Goal: Task Accomplishment & Management: Manage account settings

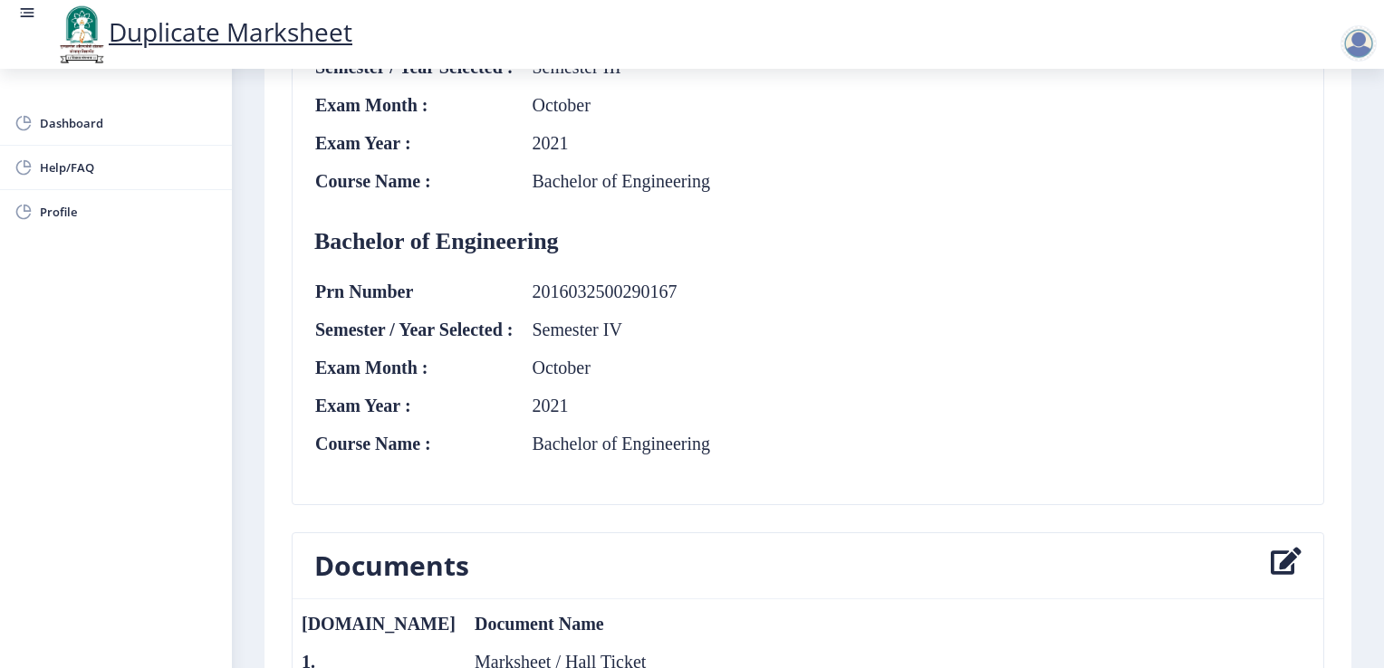
scroll to position [965, 0]
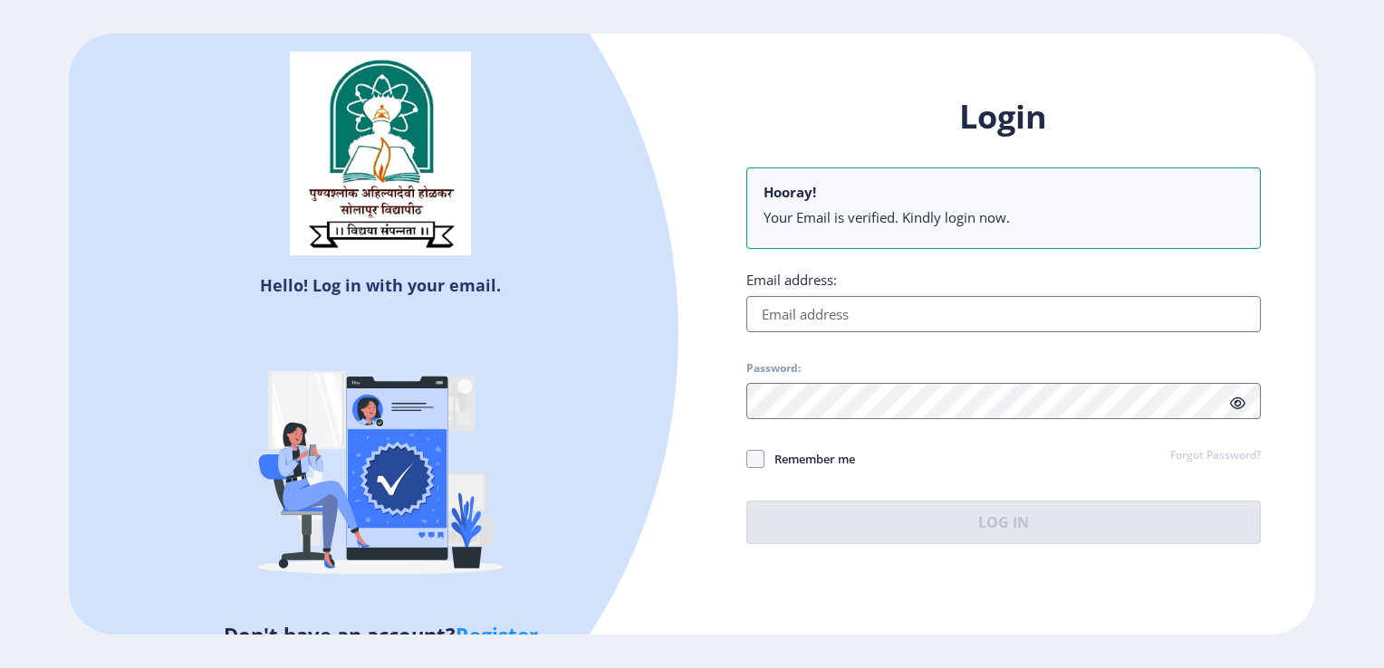
click at [914, 315] on input "Email address:" at bounding box center [1003, 314] width 514 height 36
type input "[EMAIL_ADDRESS][DOMAIN_NAME]"
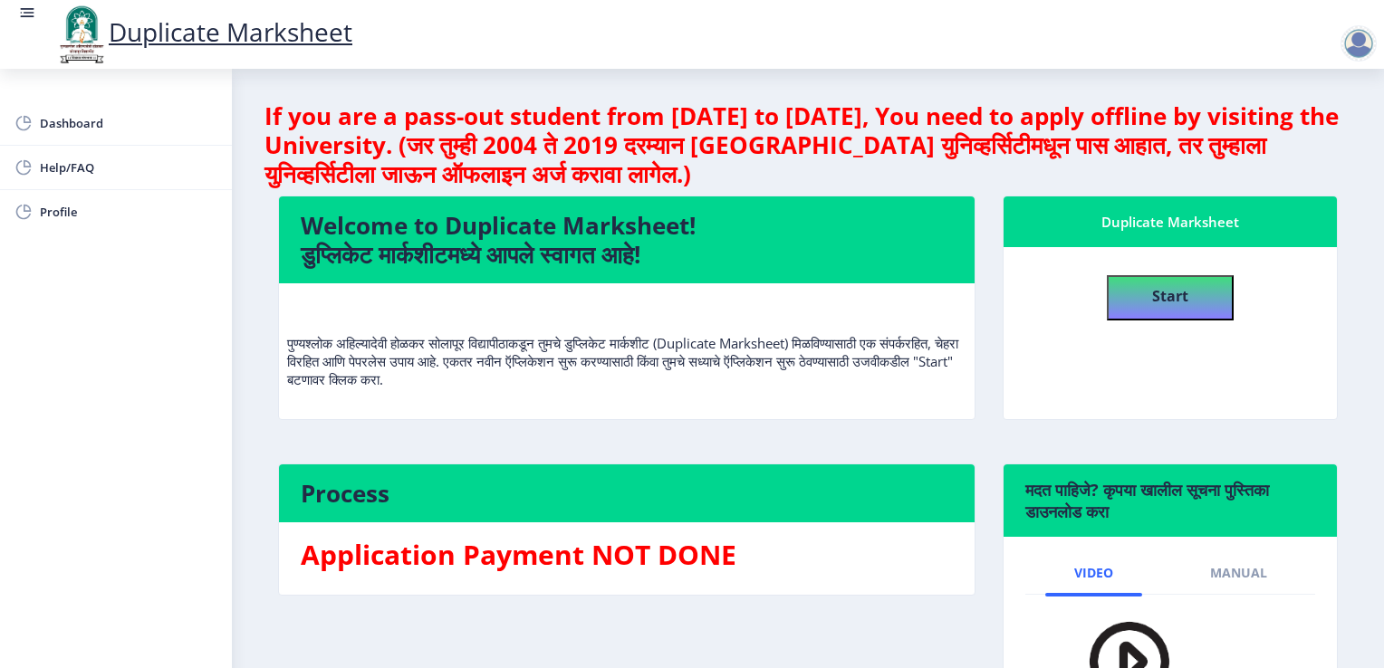
scroll to position [167, 0]
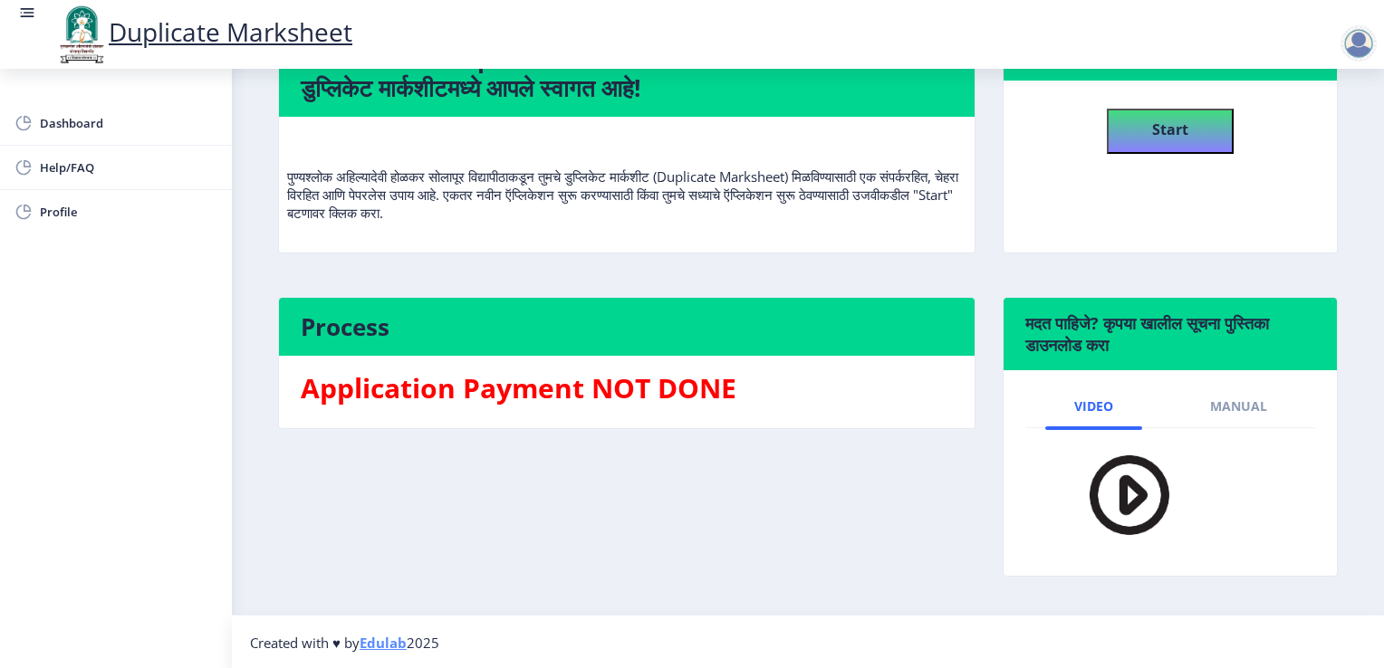
click at [1144, 490] on img at bounding box center [1117, 495] width 127 height 104
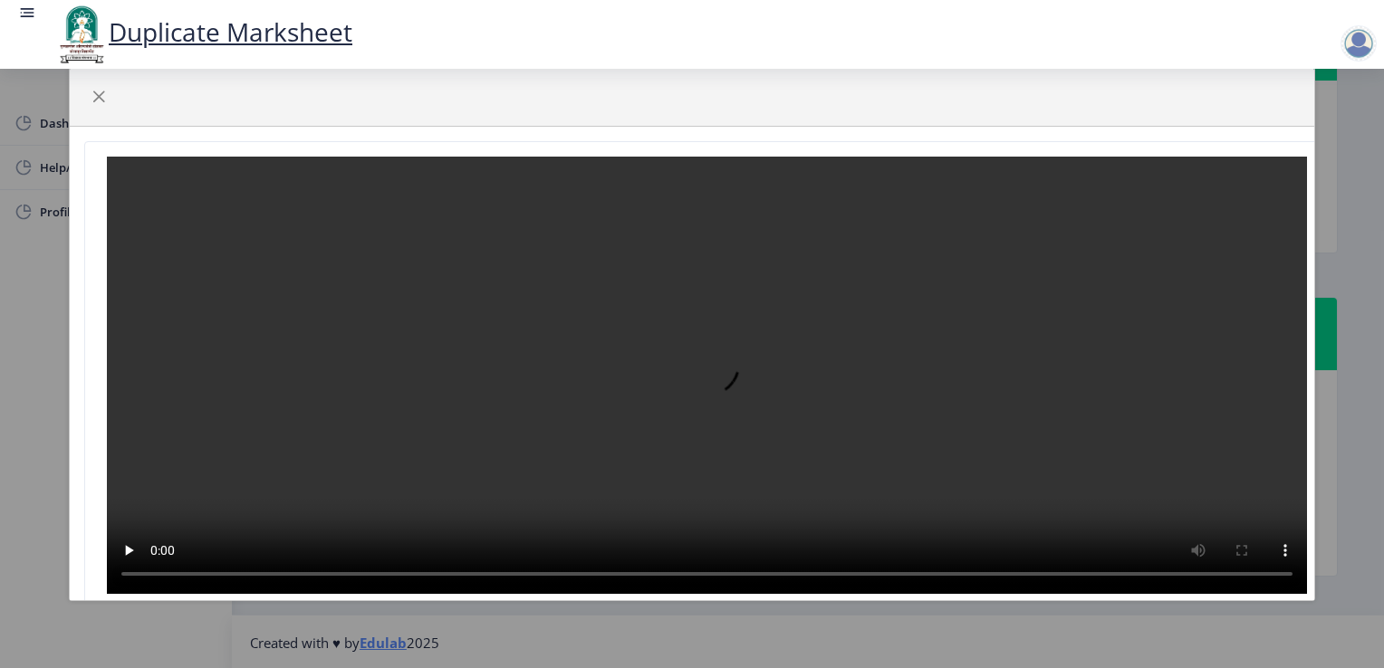
click at [587, 445] on video at bounding box center [707, 375] width 1200 height 437
click at [95, 90] on span "button" at bounding box center [98, 97] width 14 height 14
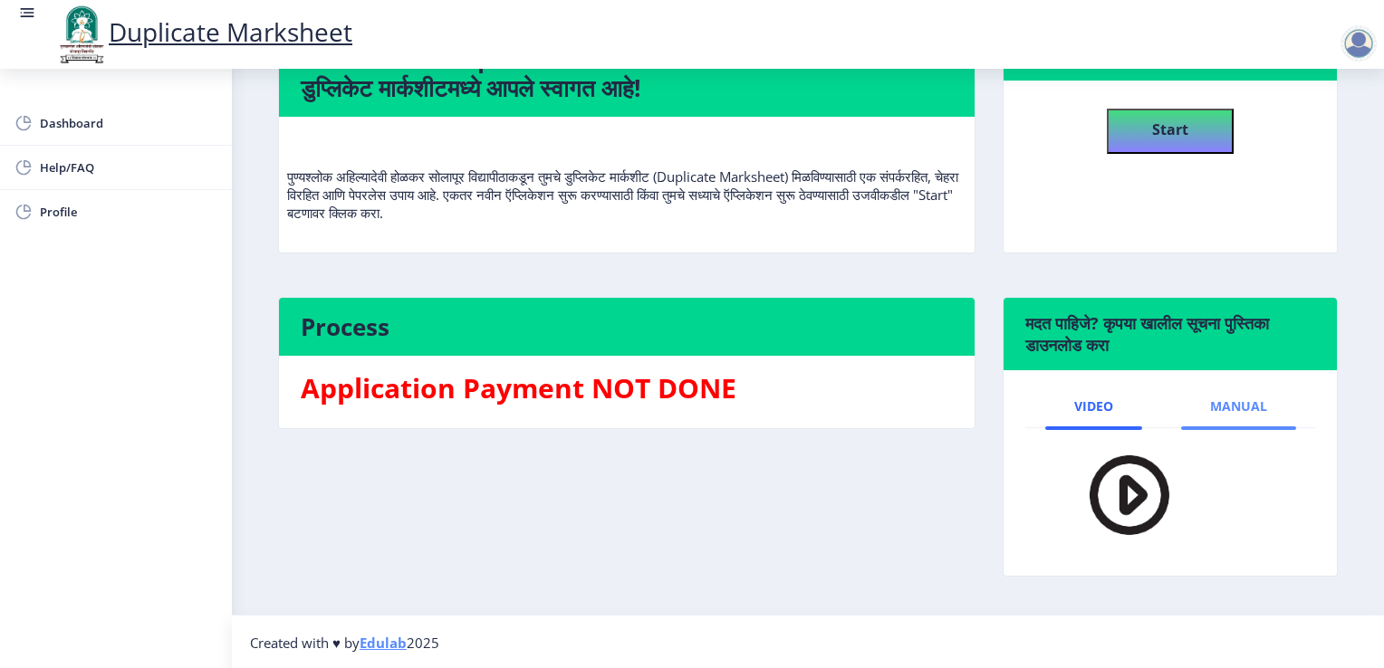
click at [1256, 399] on span "Manual" at bounding box center [1238, 406] width 57 height 14
click at [1097, 520] on img at bounding box center [1104, 497] width 100 height 109
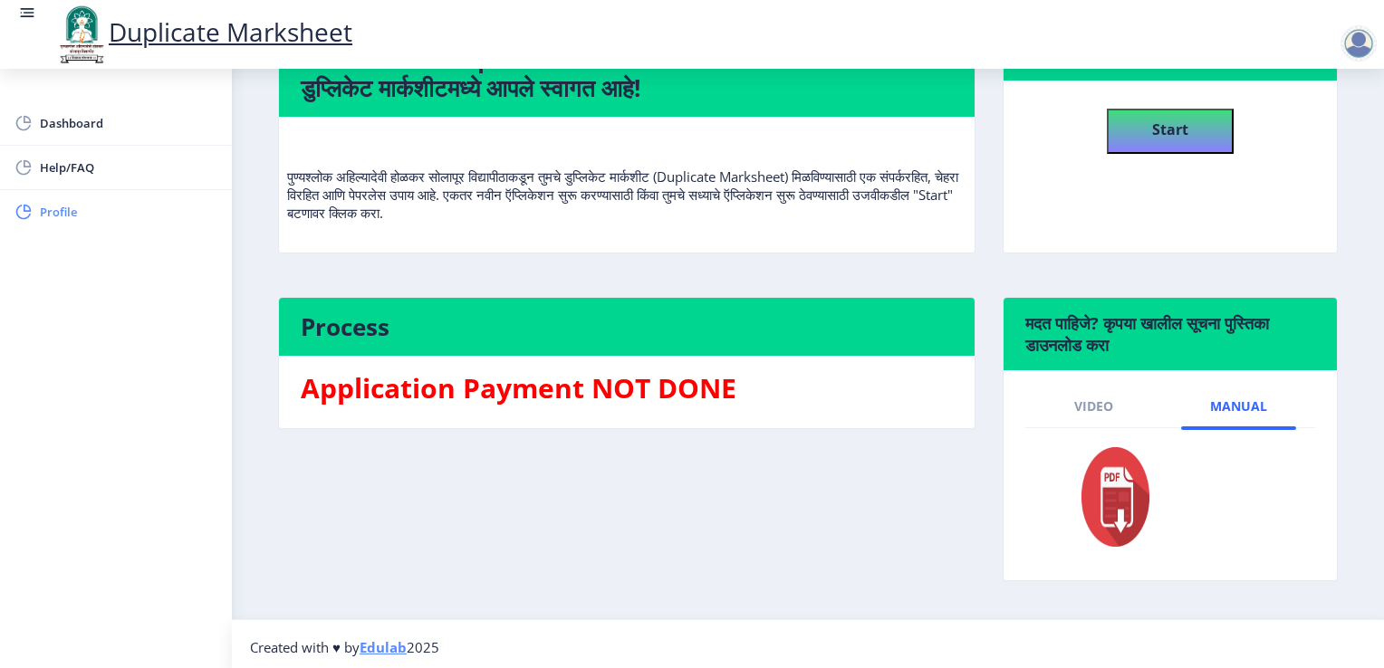
click at [83, 197] on link "Profile" at bounding box center [116, 211] width 232 height 43
select select
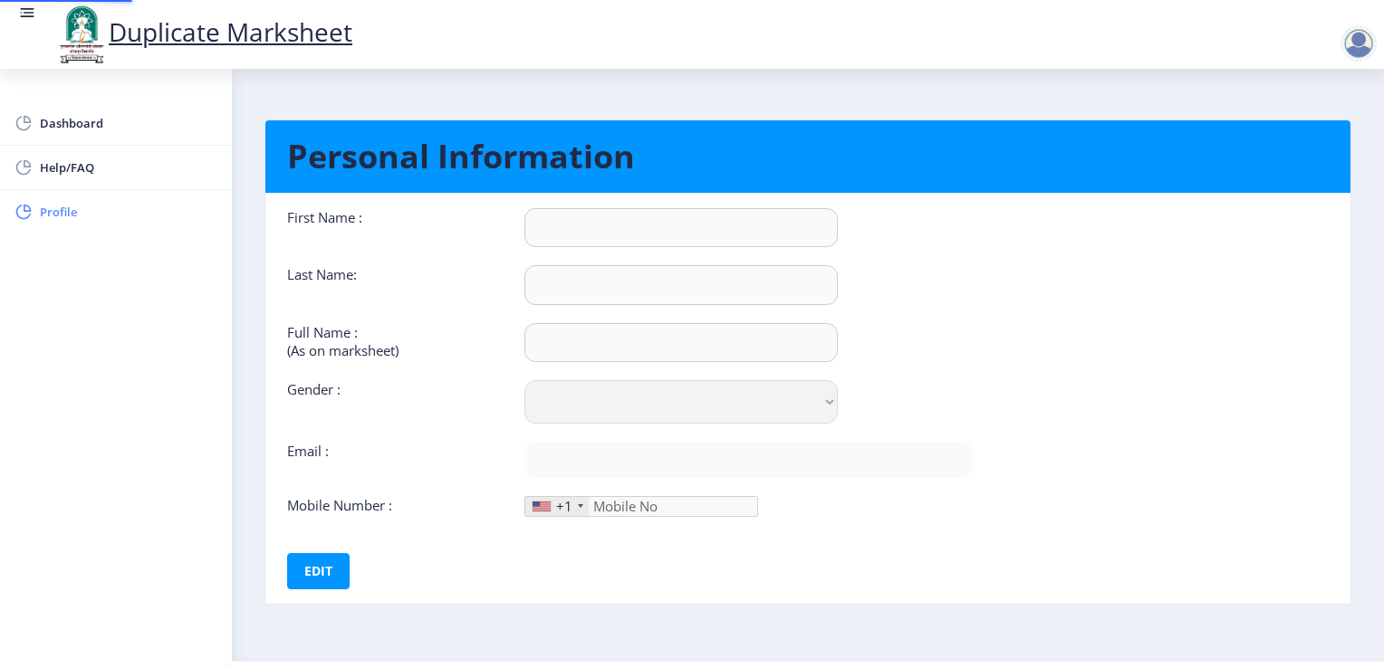
type input "Rohan"
type input "Swami"
type input "[PERSON_NAME]"
select select "[DEMOGRAPHIC_DATA]"
type input "[EMAIL_ADDRESS][DOMAIN_NAME]"
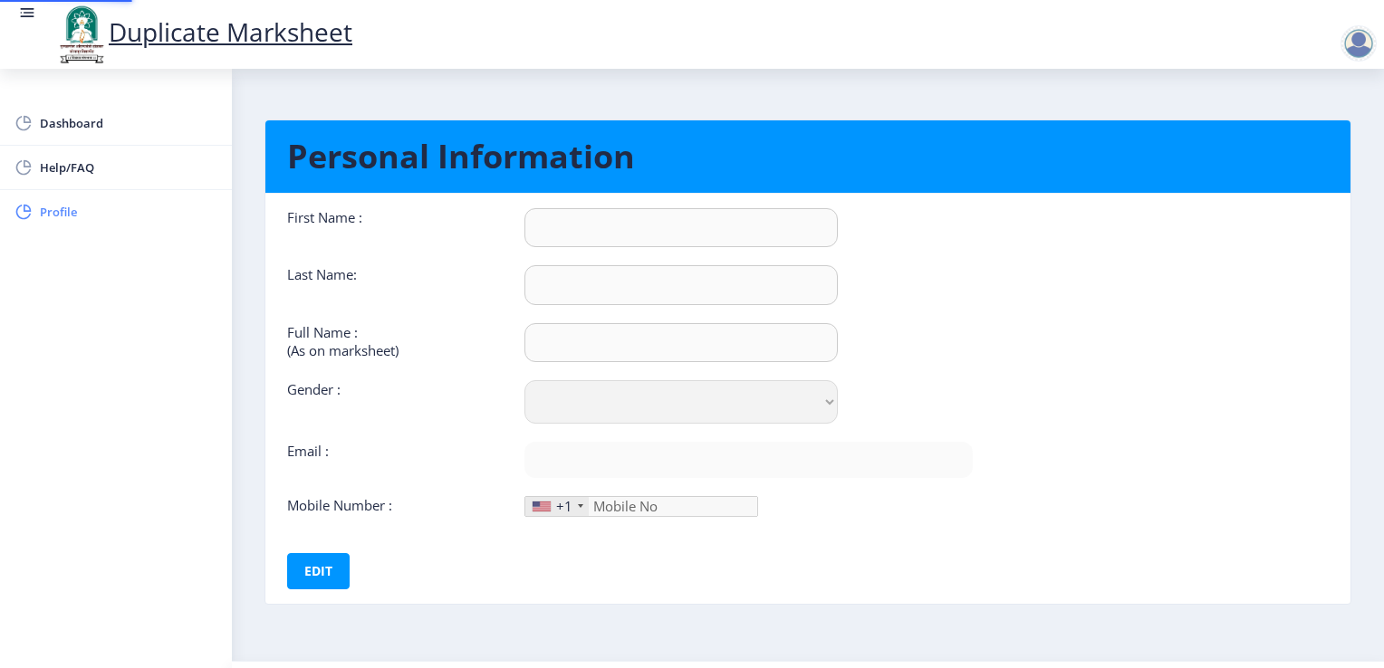
type input "9168275264"
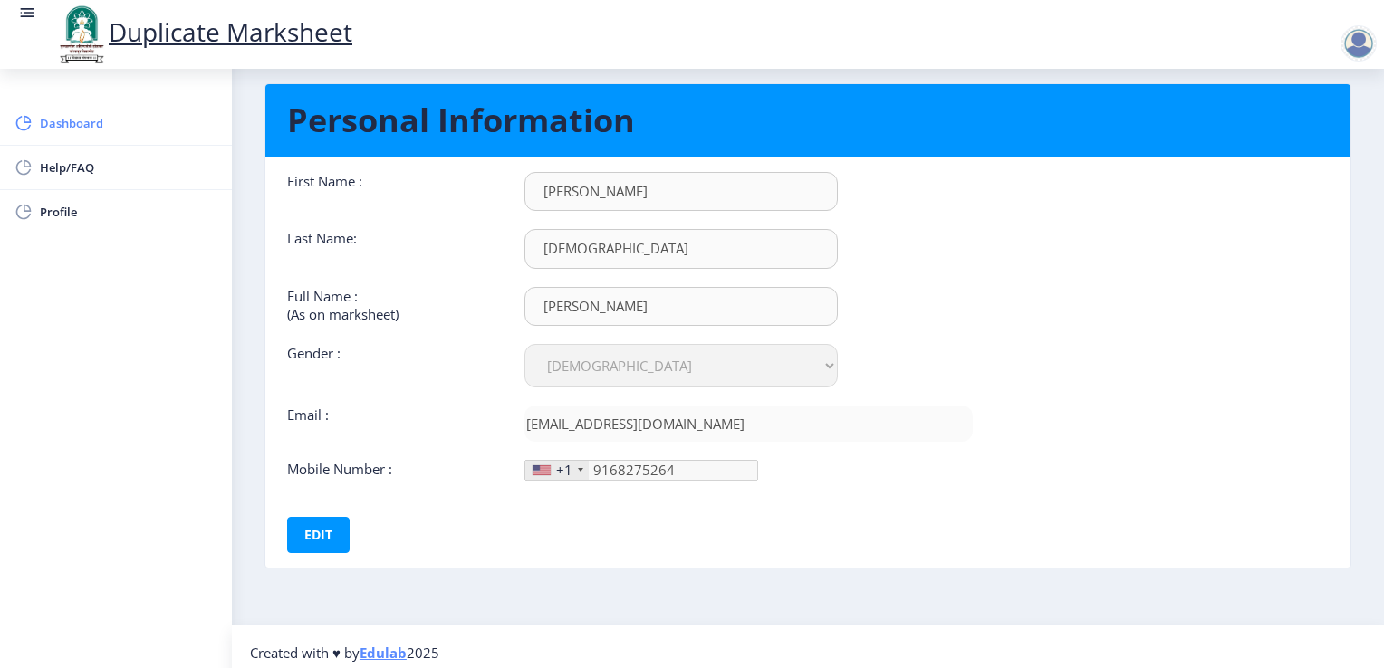
click at [108, 139] on link "Dashboard" at bounding box center [116, 122] width 232 height 43
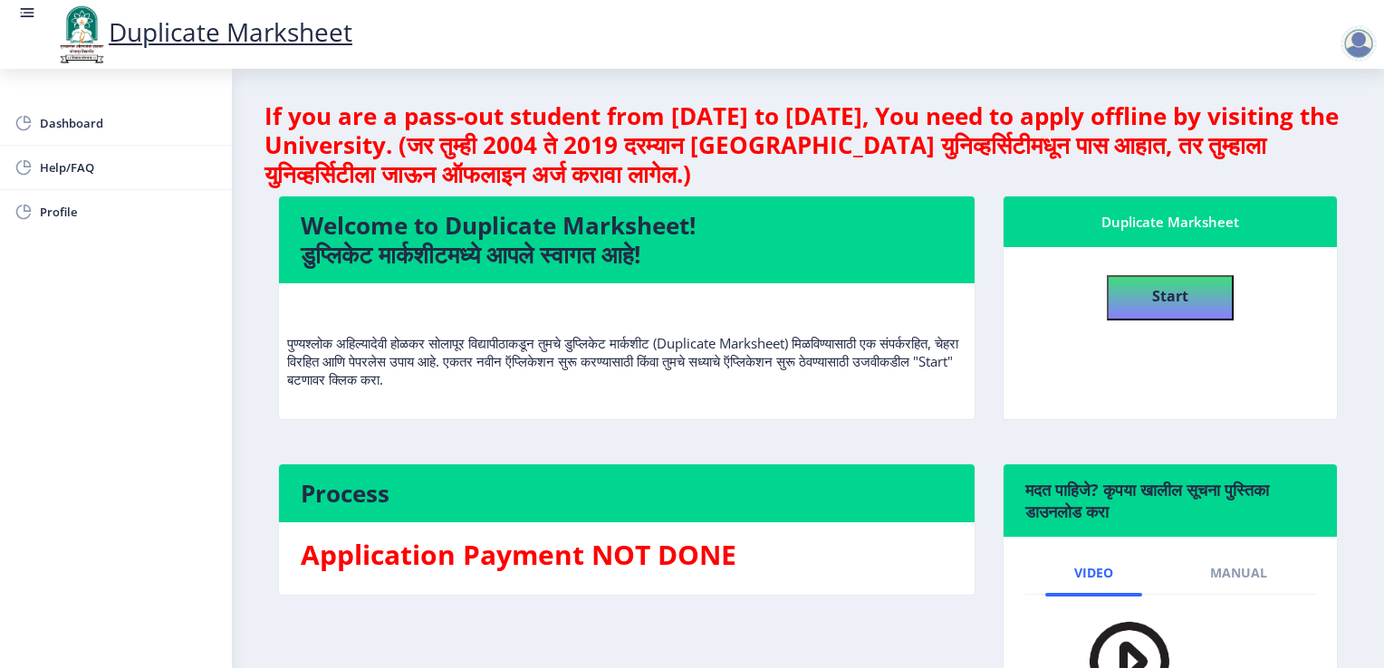
click at [1127, 645] on img at bounding box center [1117, 661] width 127 height 104
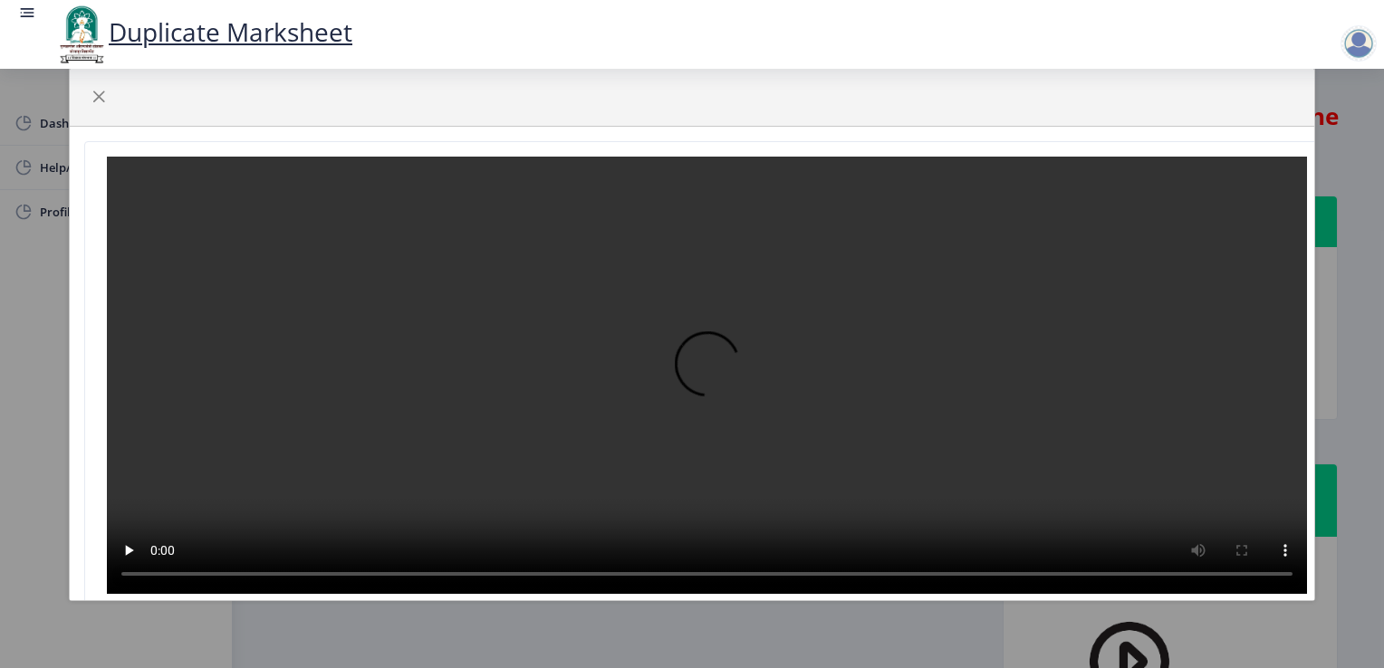
click at [0, 128] on html "Duplicate Marksheet Dashboard Help/FAQ Profile If you are a pass-out student fr…" at bounding box center [692, 334] width 1384 height 668
click at [105, 96] on span "button" at bounding box center [98, 97] width 14 height 14
